Goal: Transaction & Acquisition: Purchase product/service

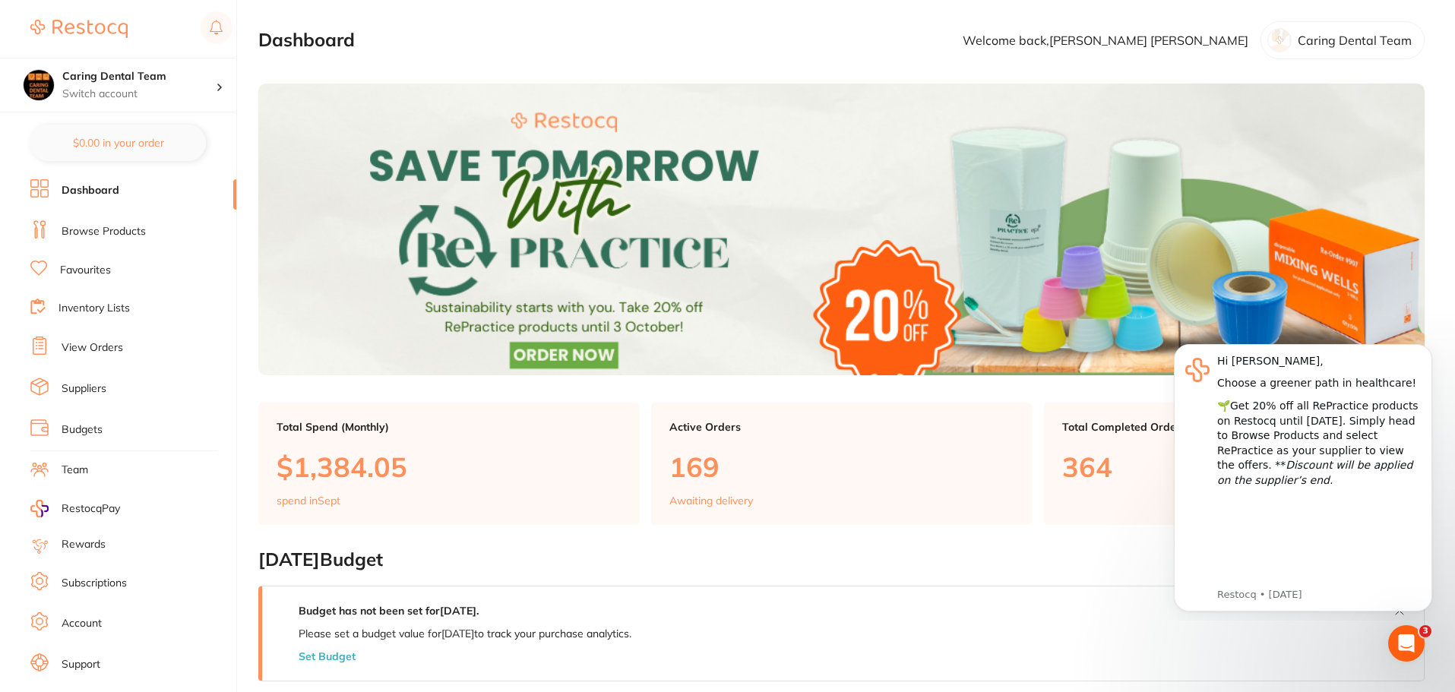
click at [124, 226] on link "Browse Products" at bounding box center [104, 231] width 84 height 15
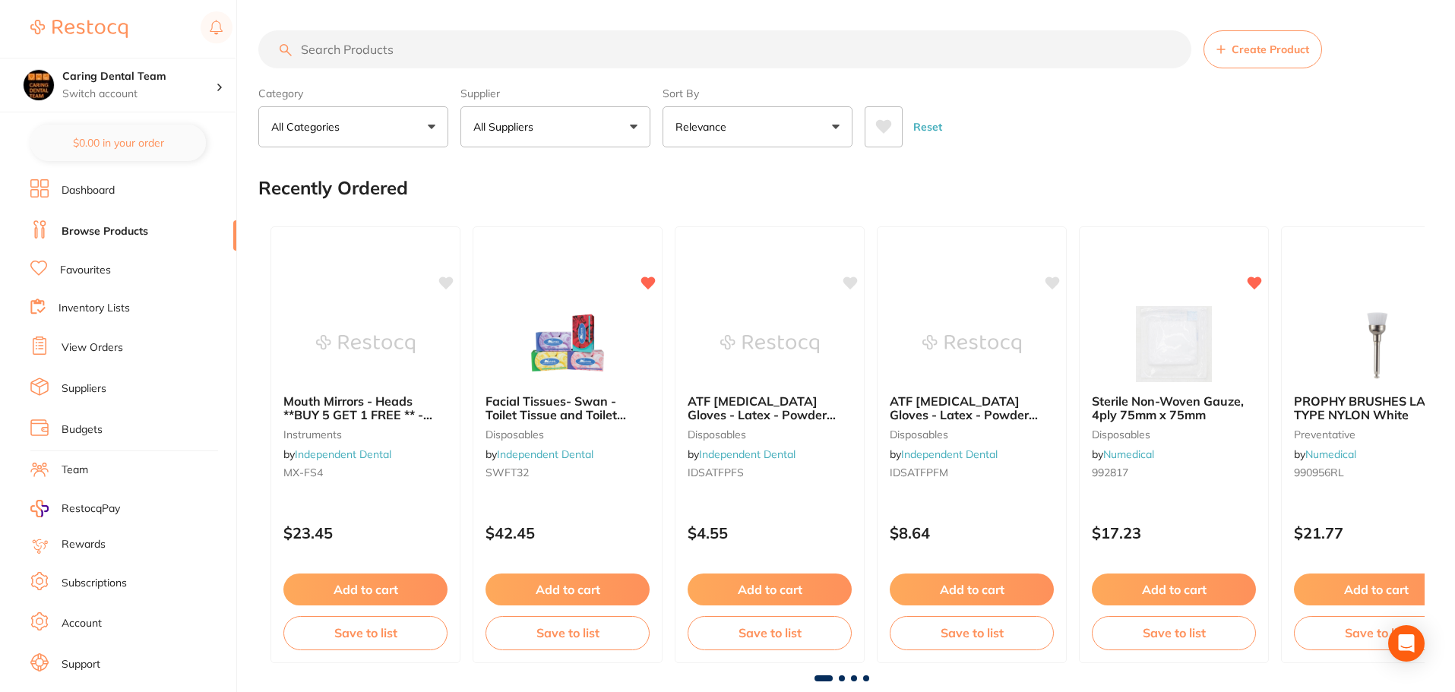
click at [521, 59] on input "search" at bounding box center [724, 49] width 933 height 38
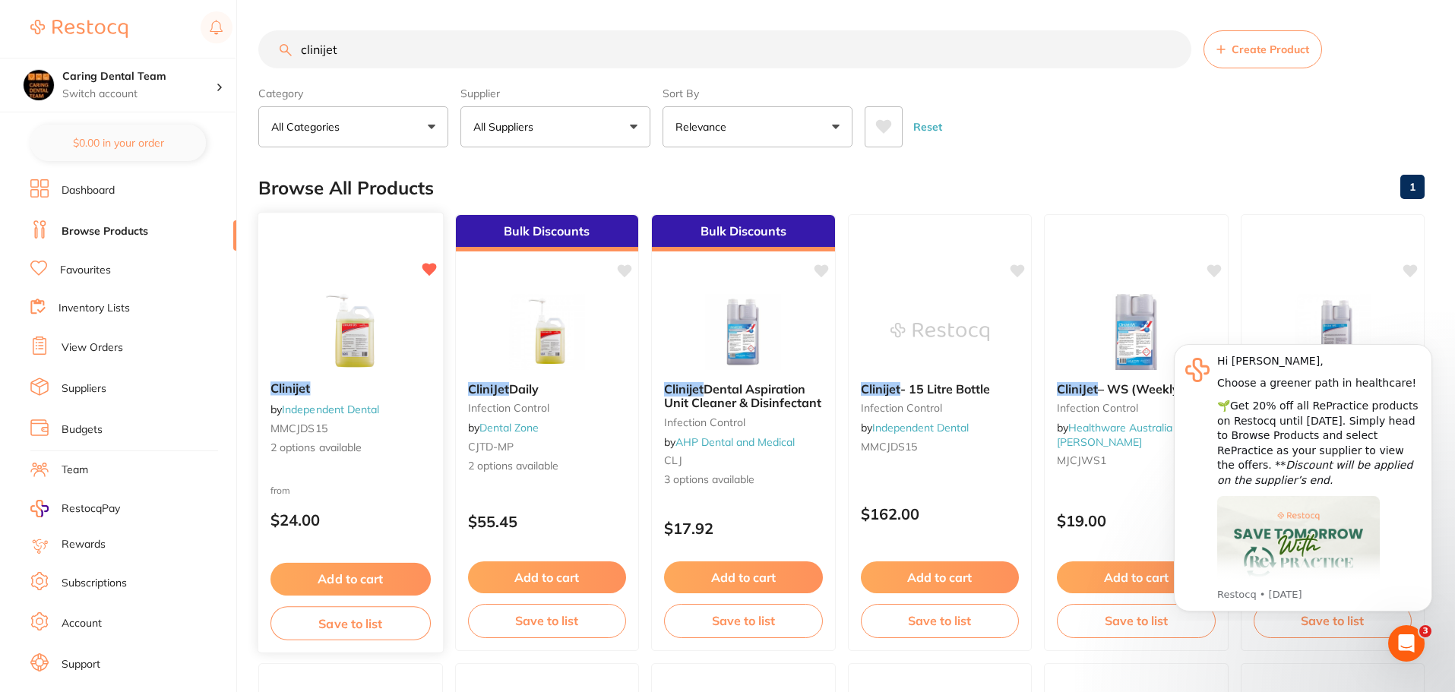
type input "clinijet"
click at [369, 358] on img at bounding box center [351, 331] width 100 height 77
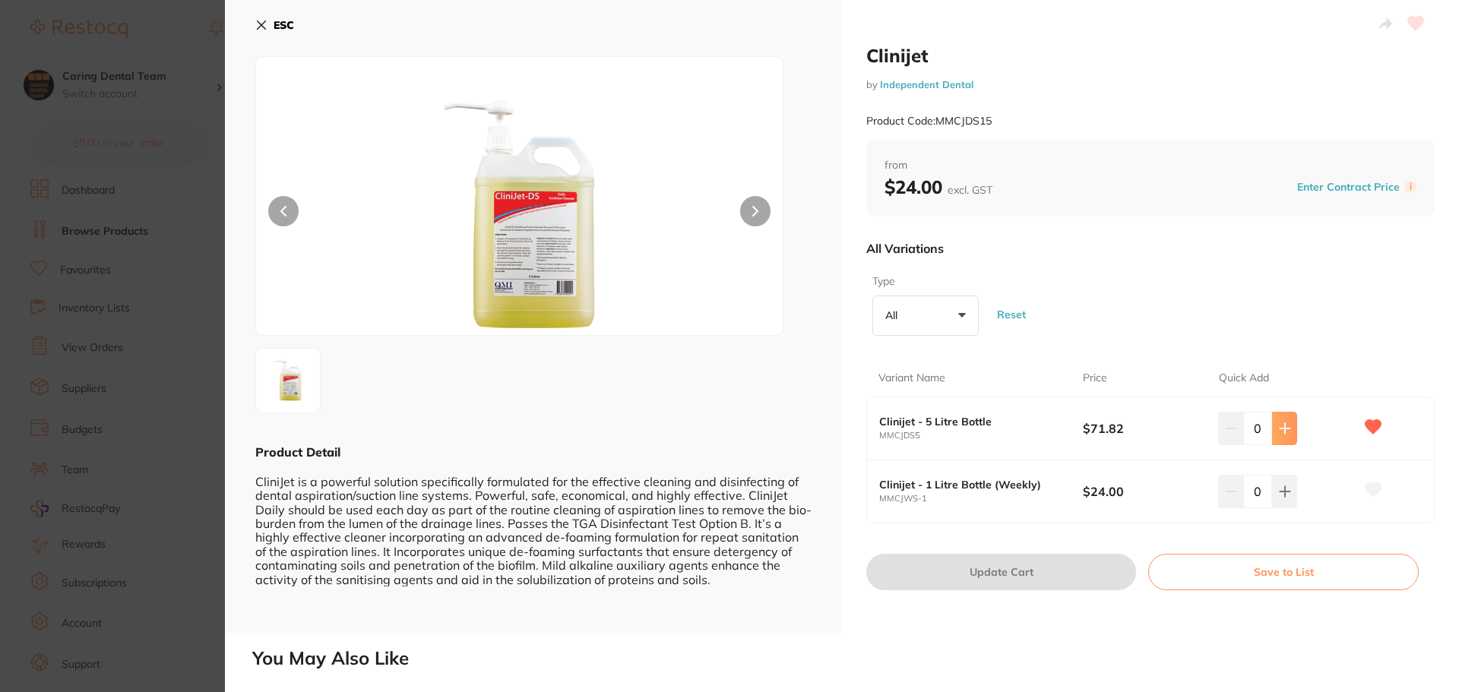
drag, startPoint x: 1286, startPoint y: 410, endPoint x: 1286, endPoint y: 420, distance: 9.9
click at [1286, 418] on div "Clinijet - 5 Litre Bottle MMCJDS5 $71.82 0" at bounding box center [1150, 428] width 567 height 63
click at [1286, 420] on button at bounding box center [1284, 428] width 25 height 33
type input "1"
